Goal: Task Accomplishment & Management: Manage account settings

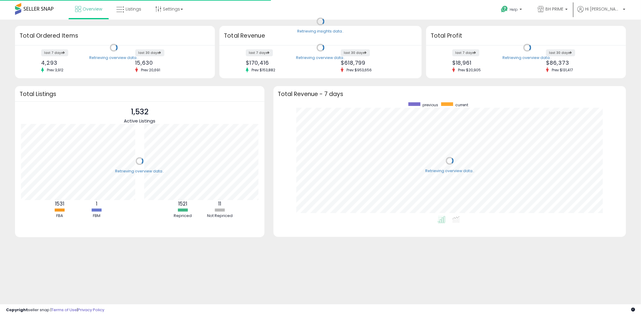
scroll to position [113, 341]
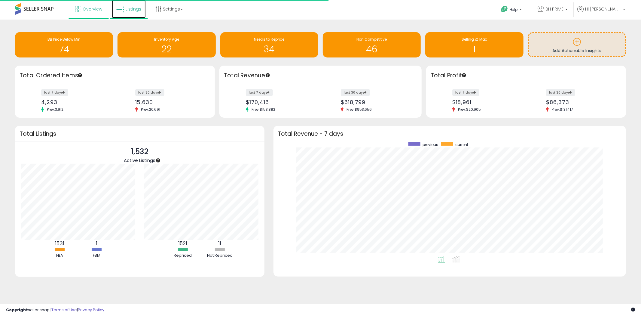
click at [116, 14] on link "Listings" at bounding box center [129, 9] width 34 height 18
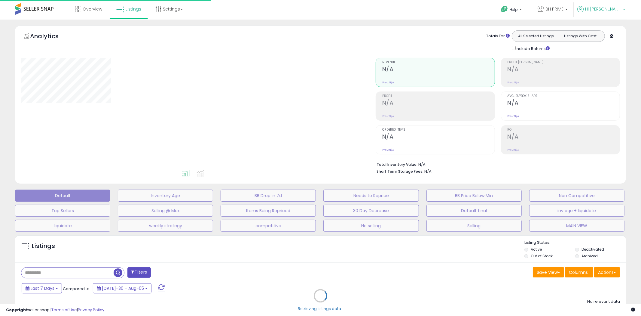
click at [617, 12] on p "Hi [PERSON_NAME]" at bounding box center [602, 10] width 48 height 8
click at [606, 67] on li "Logout" at bounding box center [612, 64] width 25 height 15
click at [610, 65] on link "Logout" at bounding box center [612, 64] width 13 height 6
